Goal: Information Seeking & Learning: Learn about a topic

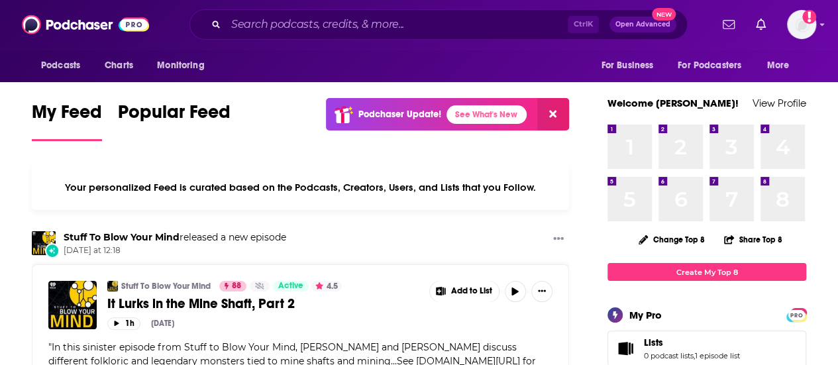
click at [258, 13] on div "Ctrl K Open Advanced New" at bounding box center [439, 24] width 498 height 30
click at [256, 23] on input "Search podcasts, credits, & more..." at bounding box center [397, 24] width 342 height 21
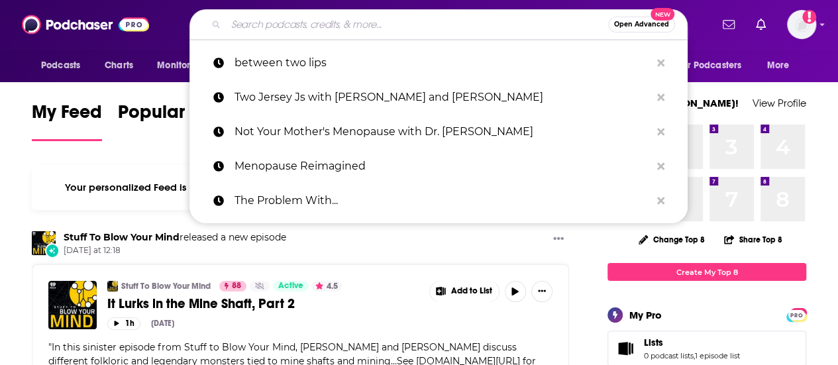
click at [251, 23] on input "Search podcasts, credits, & more..." at bounding box center [417, 24] width 382 height 21
paste input "Angel Livas"
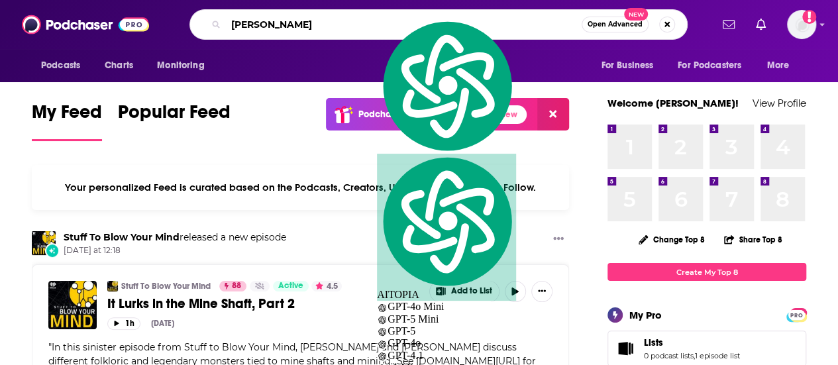
type input "e"
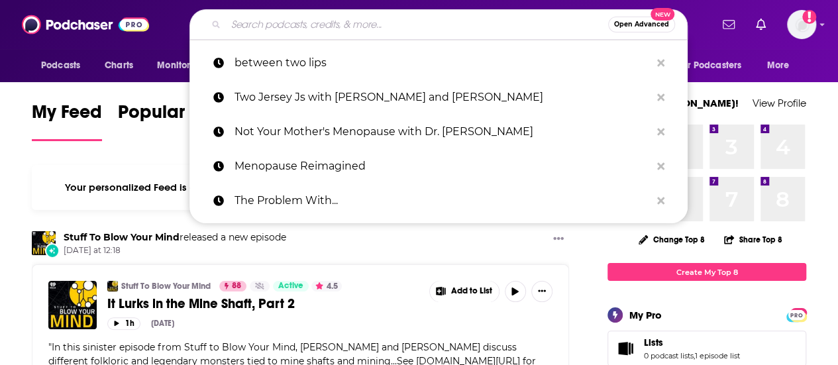
paste input "Angel Livas"
type input "Angel Livas"
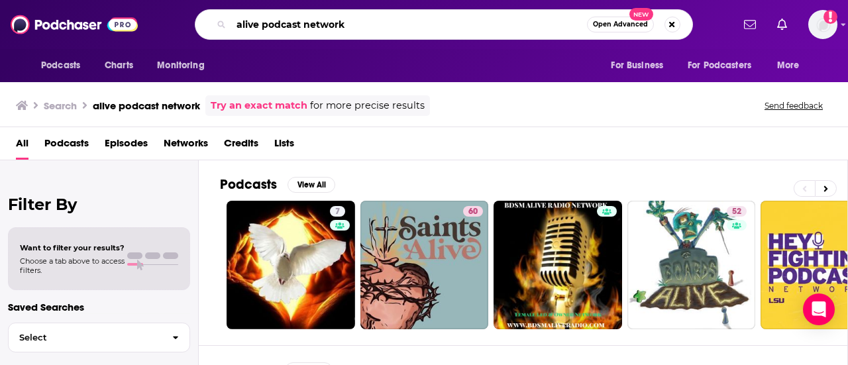
click at [329, 27] on input "alive podcast network" at bounding box center [409, 24] width 356 height 21
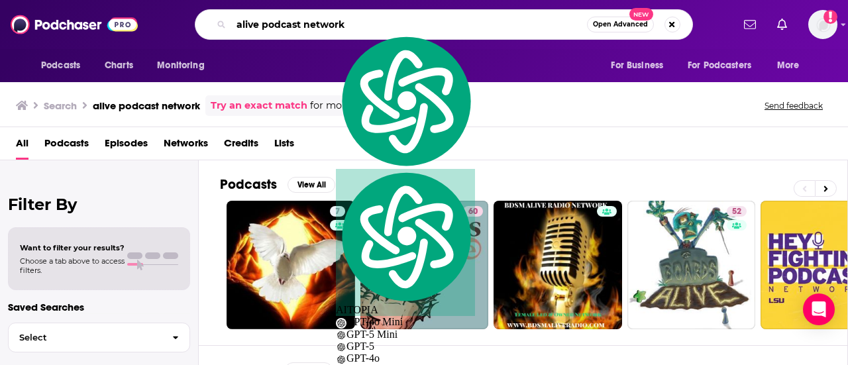
click at [330, 26] on input "alive podcast network" at bounding box center [409, 24] width 356 height 21
paste input "Angel Livas"
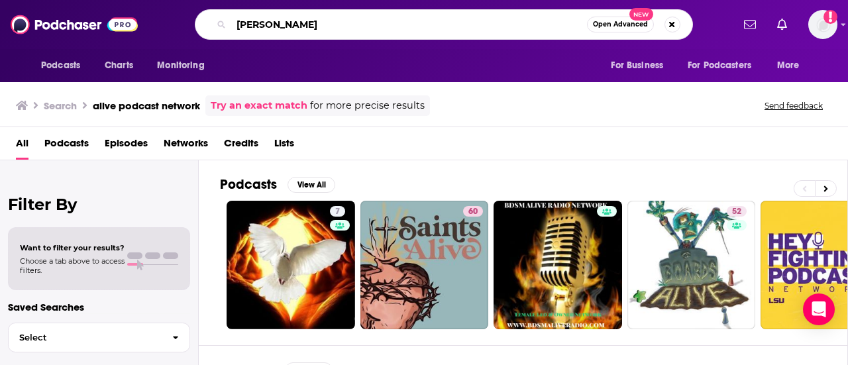
type input "Angel Livas"
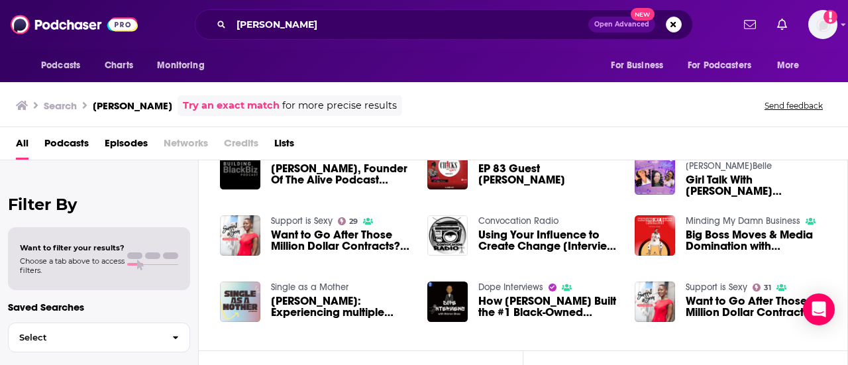
scroll to position [388, 0]
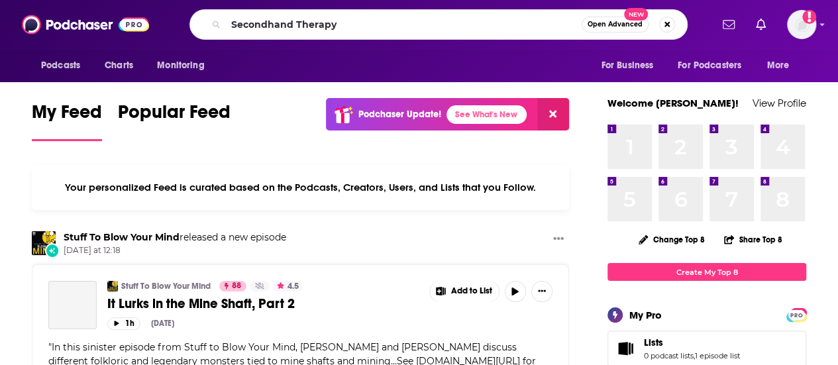
type input "Secondhand Therapy"
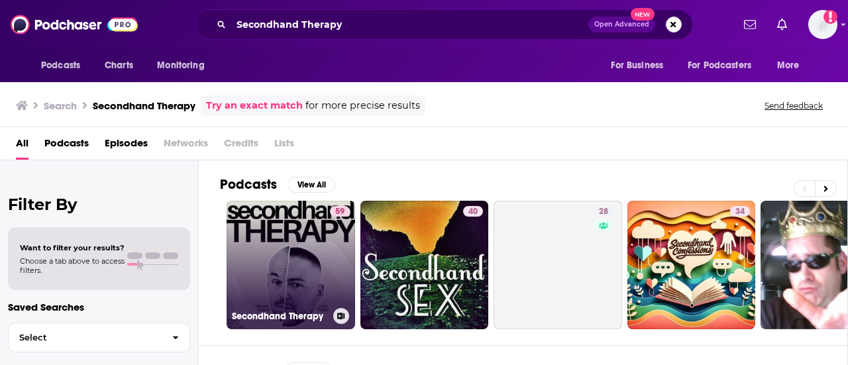
click at [301, 259] on link "59 Secondhand Therapy" at bounding box center [291, 265] width 129 height 129
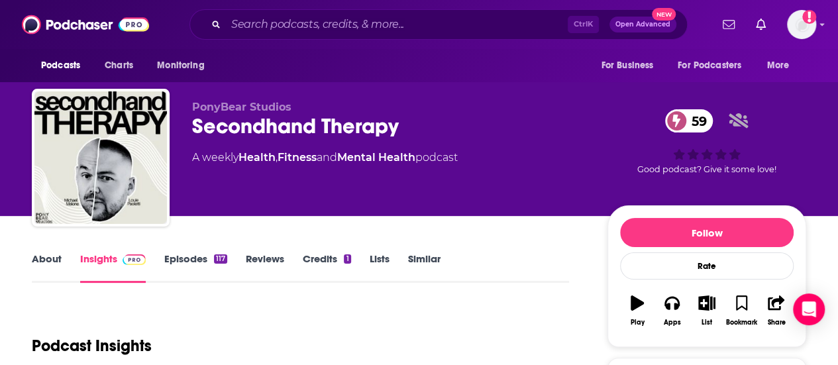
click at [45, 263] on link "About" at bounding box center [47, 267] width 30 height 30
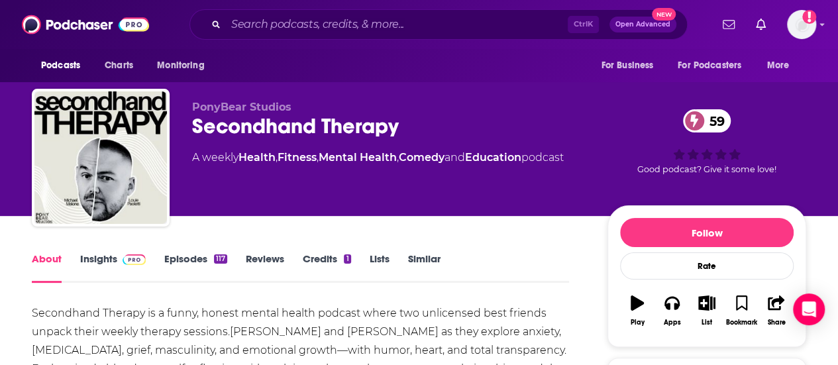
click at [364, 331] on div "Secondhand Therapy is a funny, honest mental health podcast where two unlicense…" at bounding box center [300, 359] width 537 height 111
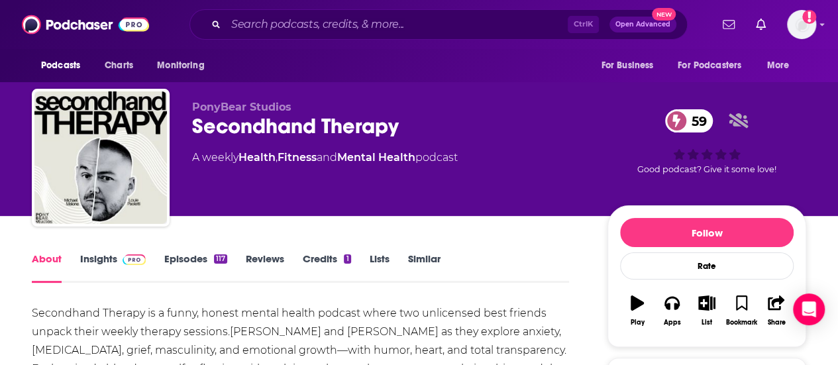
click at [438, 335] on div "Secondhand Therapy is a funny, honest mental health podcast where two unlicense…" at bounding box center [300, 359] width 537 height 111
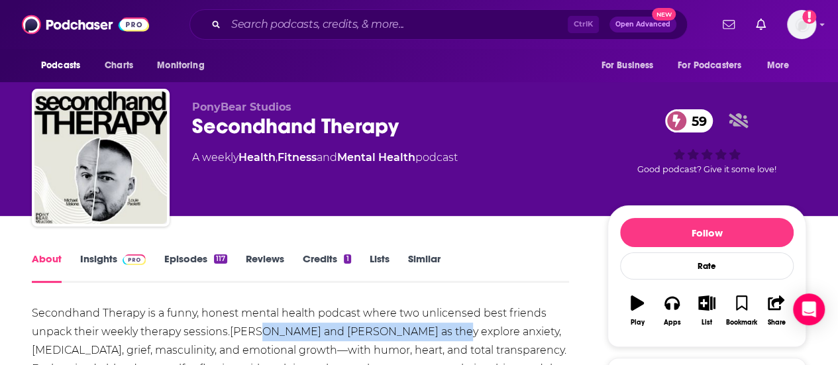
drag, startPoint x: 432, startPoint y: 335, endPoint x: 256, endPoint y: 333, distance: 176.3
click at [256, 333] on div "Secondhand Therapy is a funny, honest mental health podcast where two unlicense…" at bounding box center [300, 359] width 537 height 111
copy div "[PERSON_NAME] and [PERSON_NAME]"
